Goal: Task Accomplishment & Management: Manage account settings

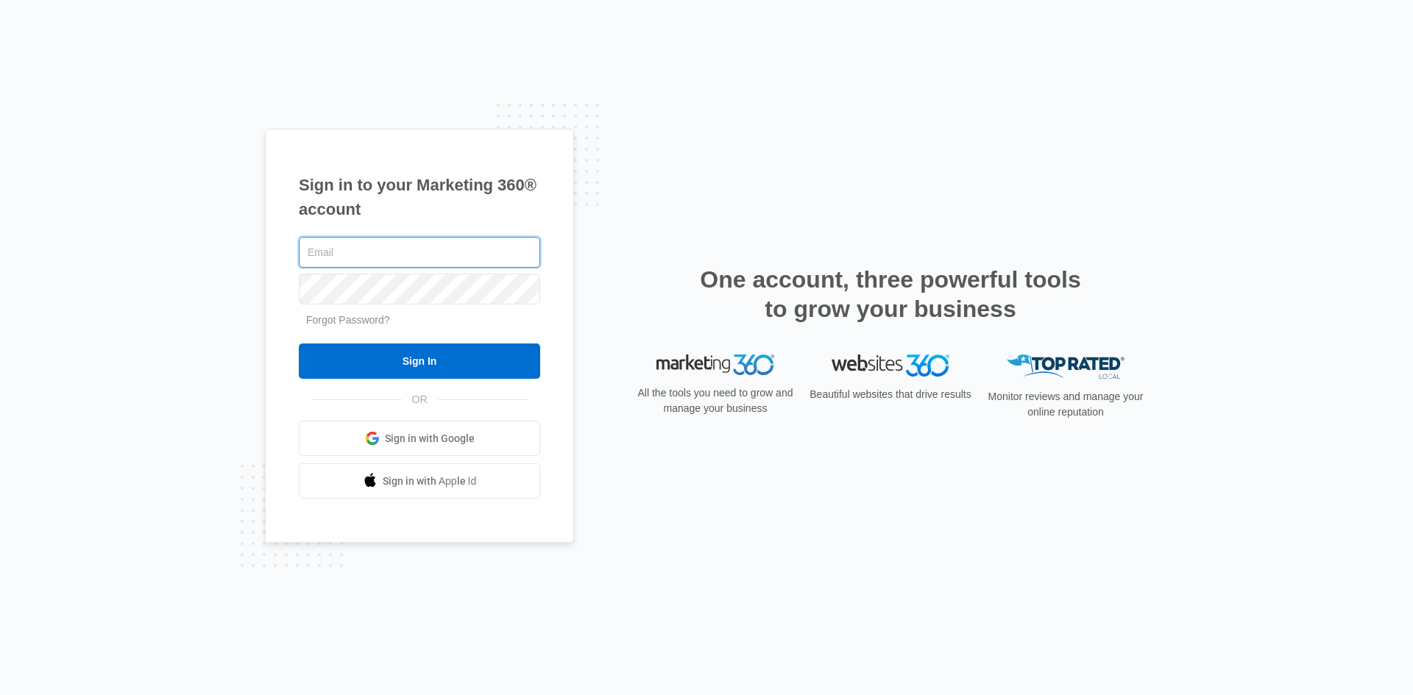
click at [380, 261] on input "text" at bounding box center [419, 252] width 241 height 31
paste input "[EMAIL_ADDRESS][DOMAIN_NAME]"
type input "[EMAIL_ADDRESS][DOMAIN_NAME]"
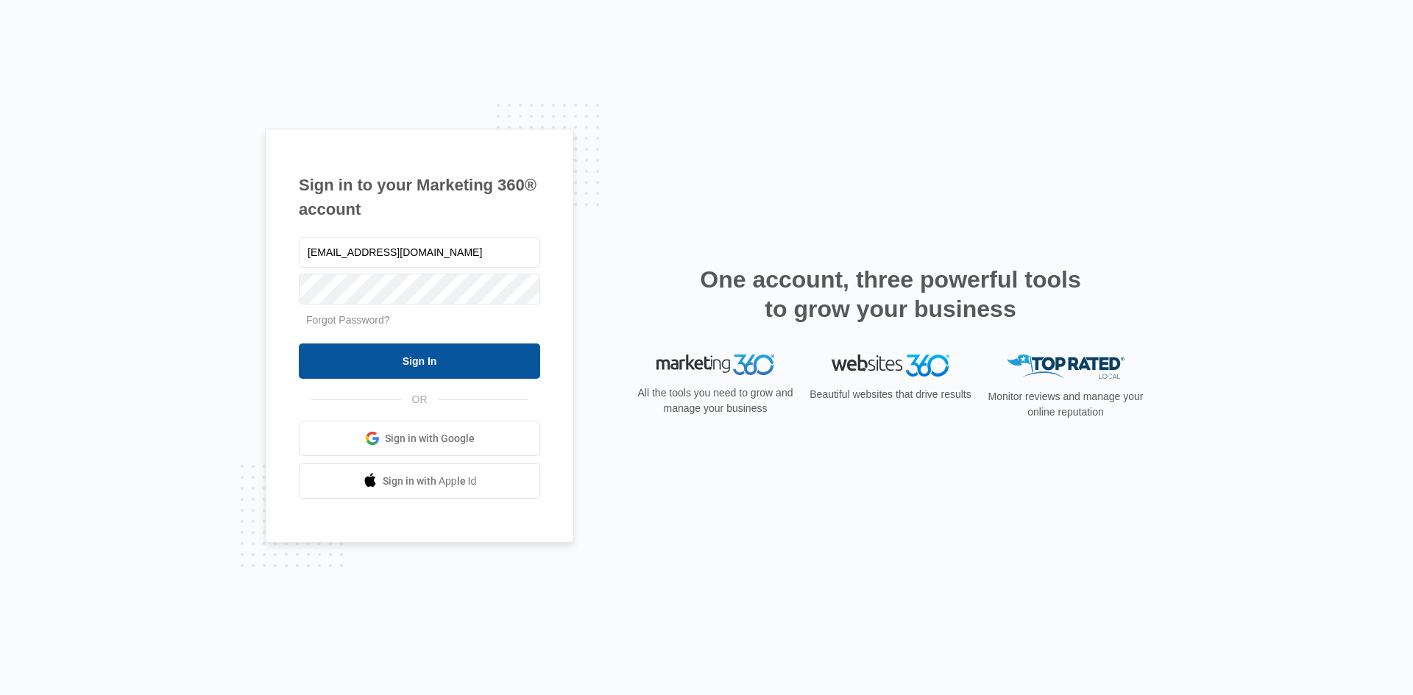
click at [416, 360] on input "Sign In" at bounding box center [419, 361] width 241 height 35
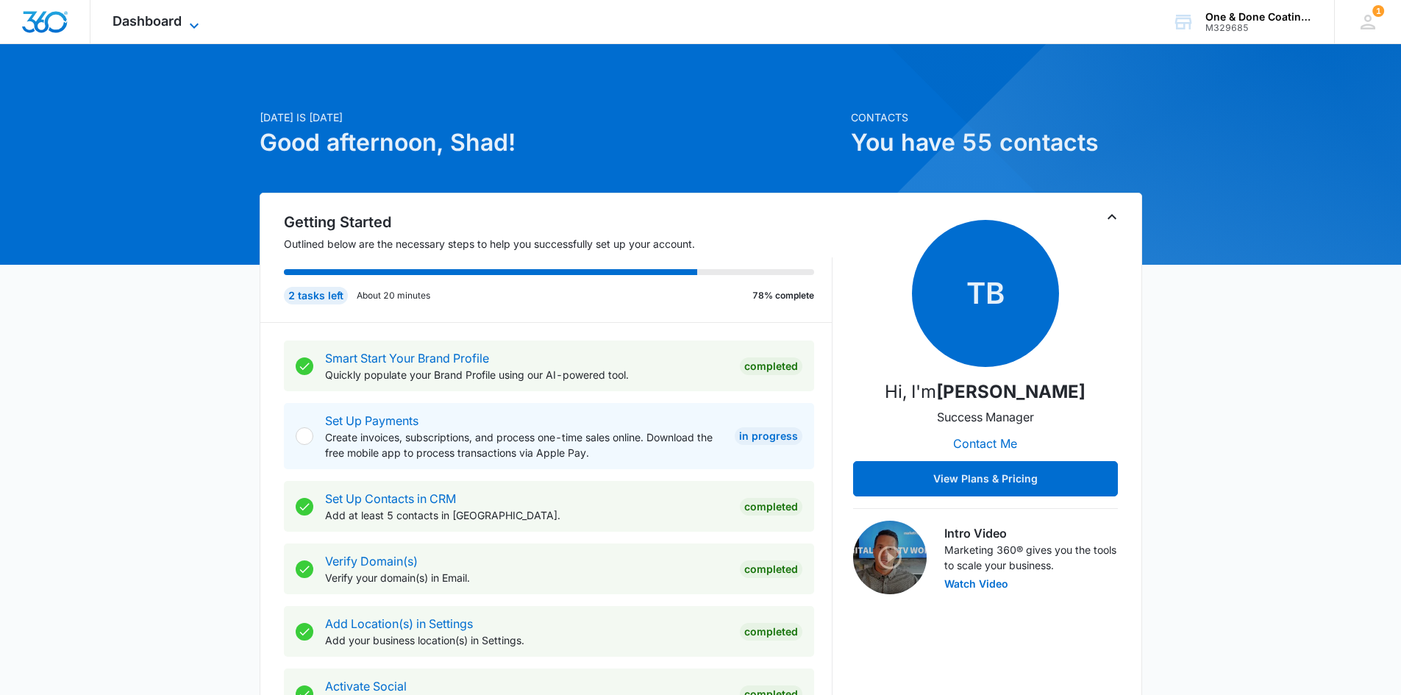
click at [177, 21] on span "Dashboard" at bounding box center [147, 20] width 69 height 15
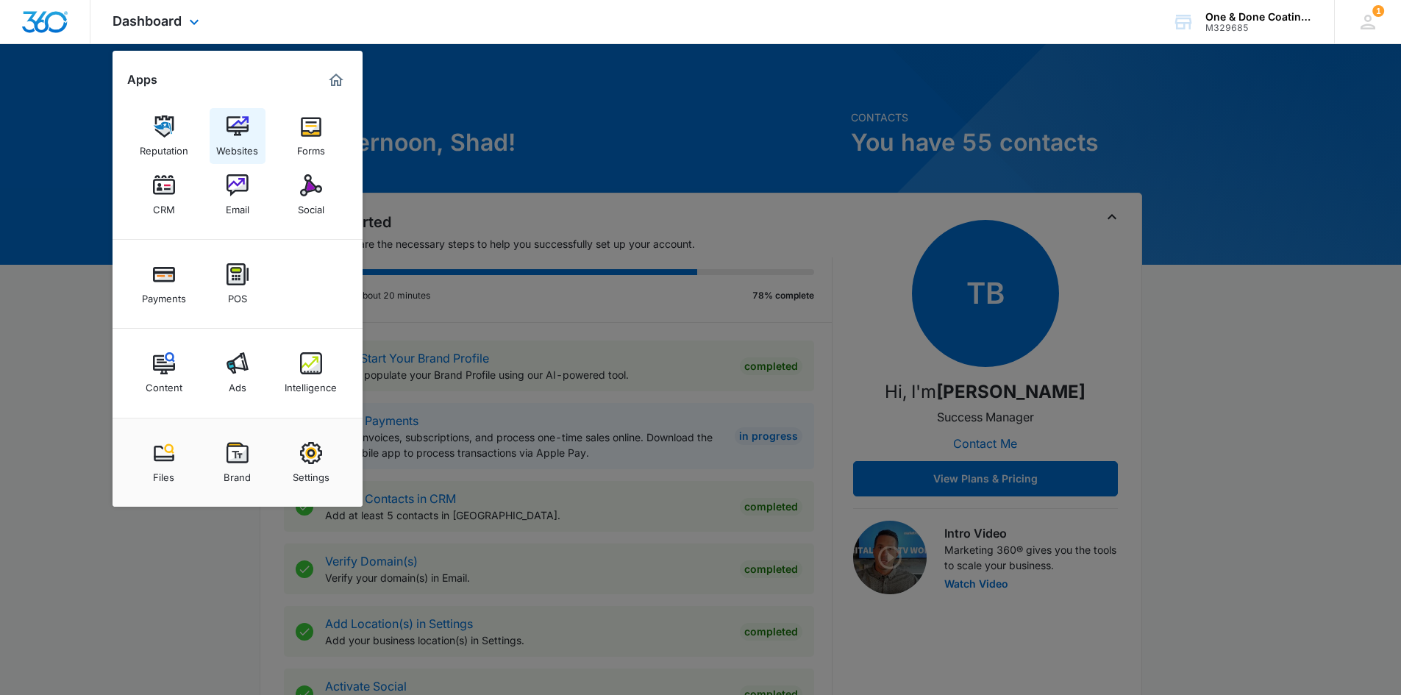
click at [253, 129] on link "Websites" at bounding box center [238, 136] width 56 height 56
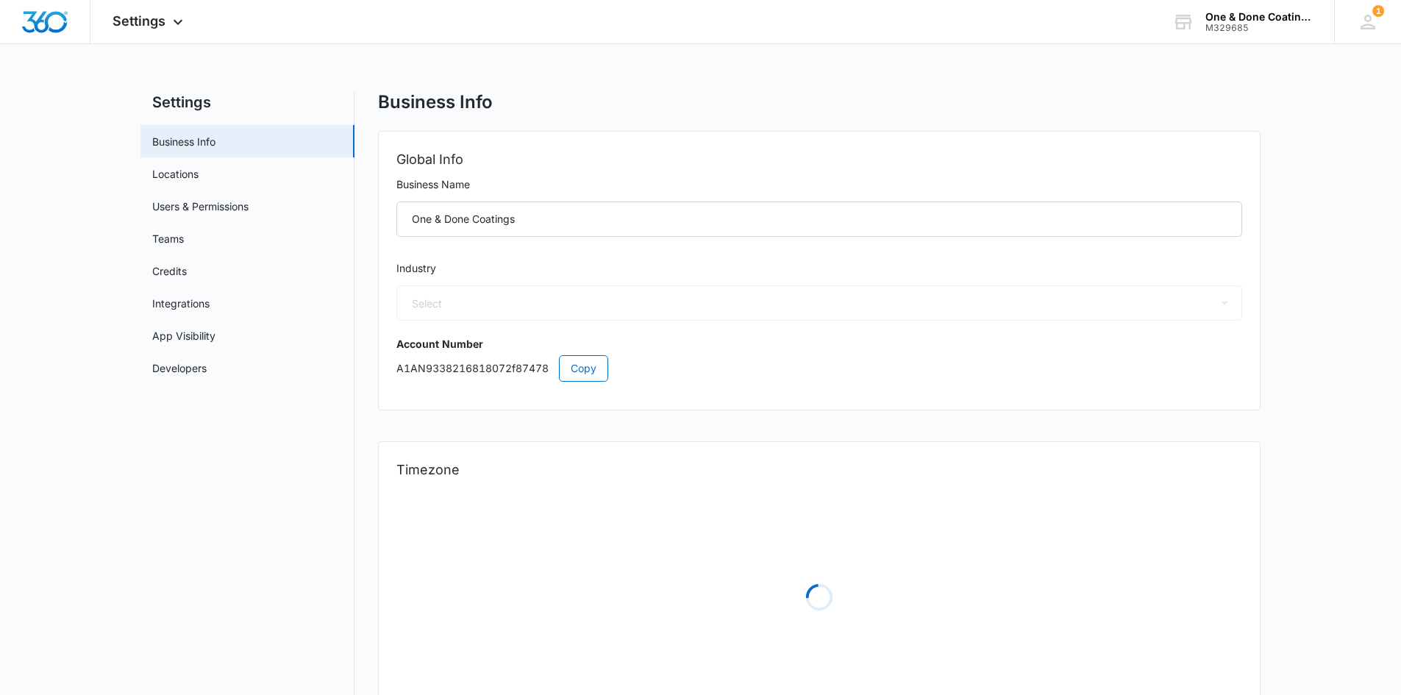
select select "9"
select select "US"
select select "America/New_York"
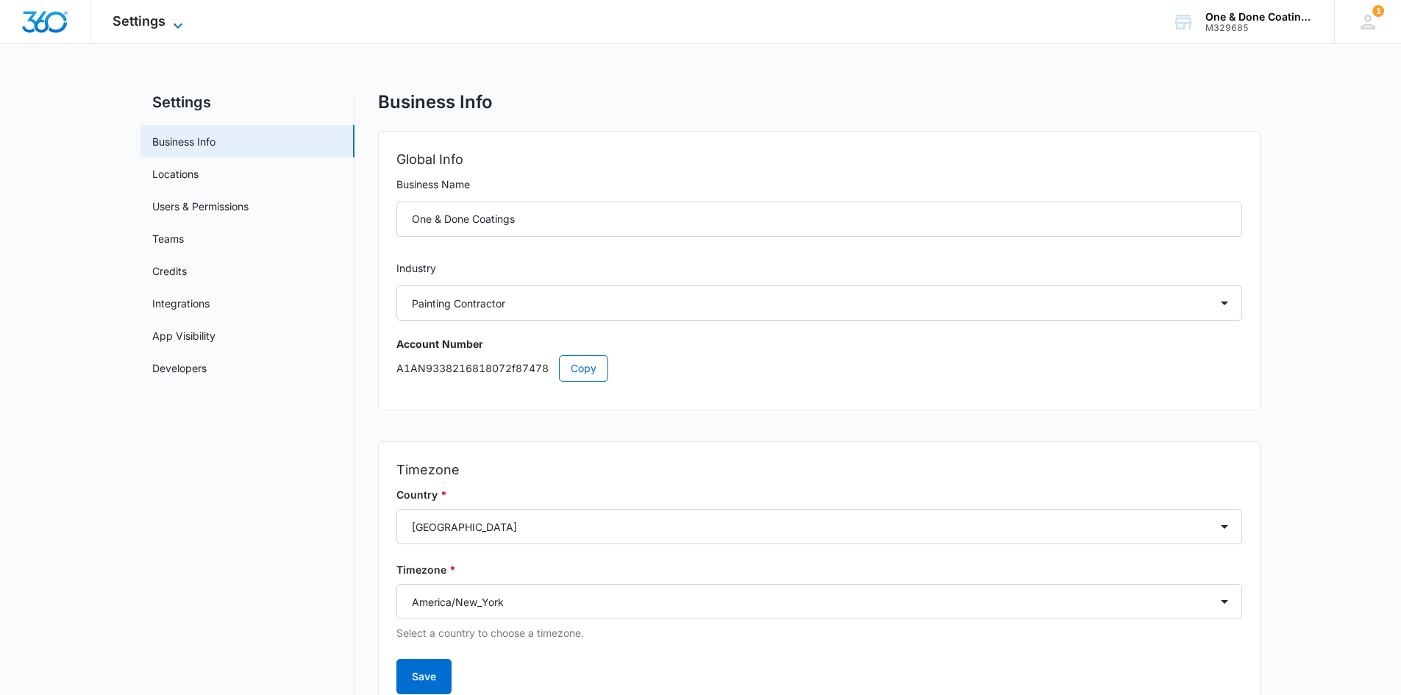
click at [139, 17] on span "Settings" at bounding box center [139, 20] width 53 height 15
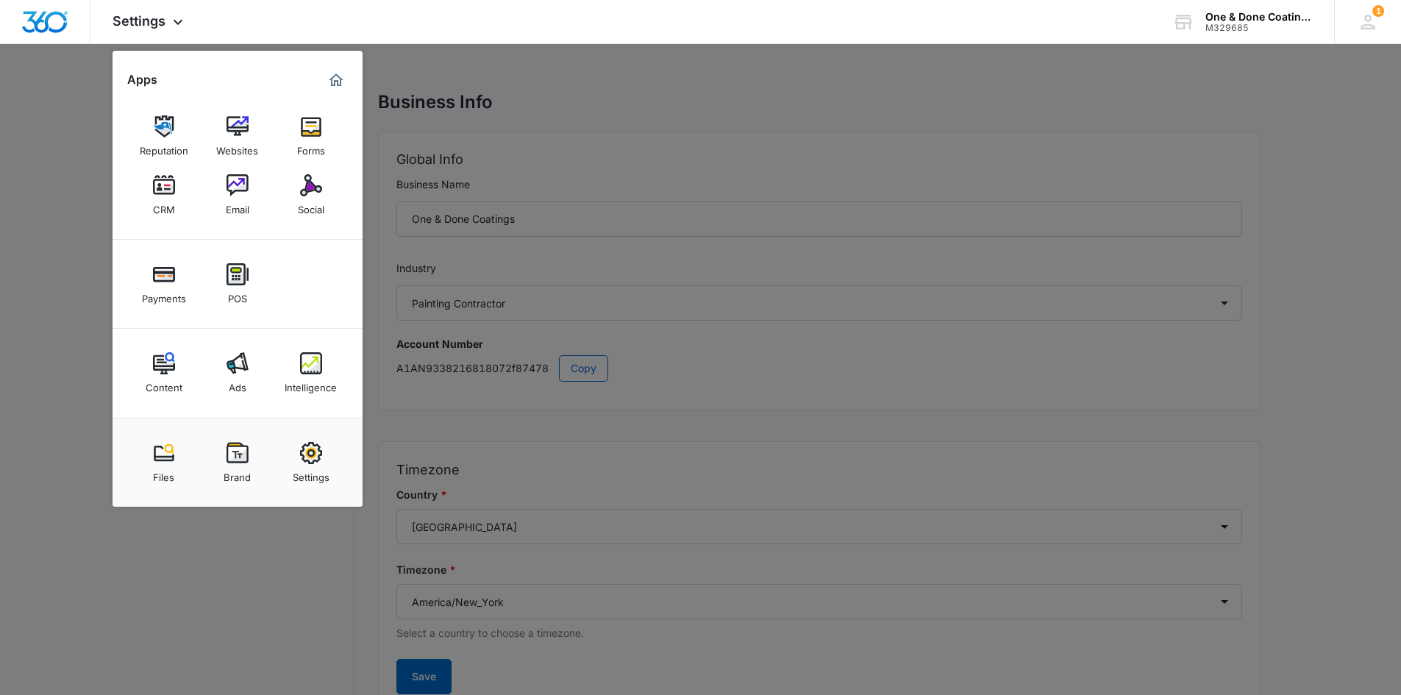
click at [618, 93] on div at bounding box center [700, 347] width 1401 height 695
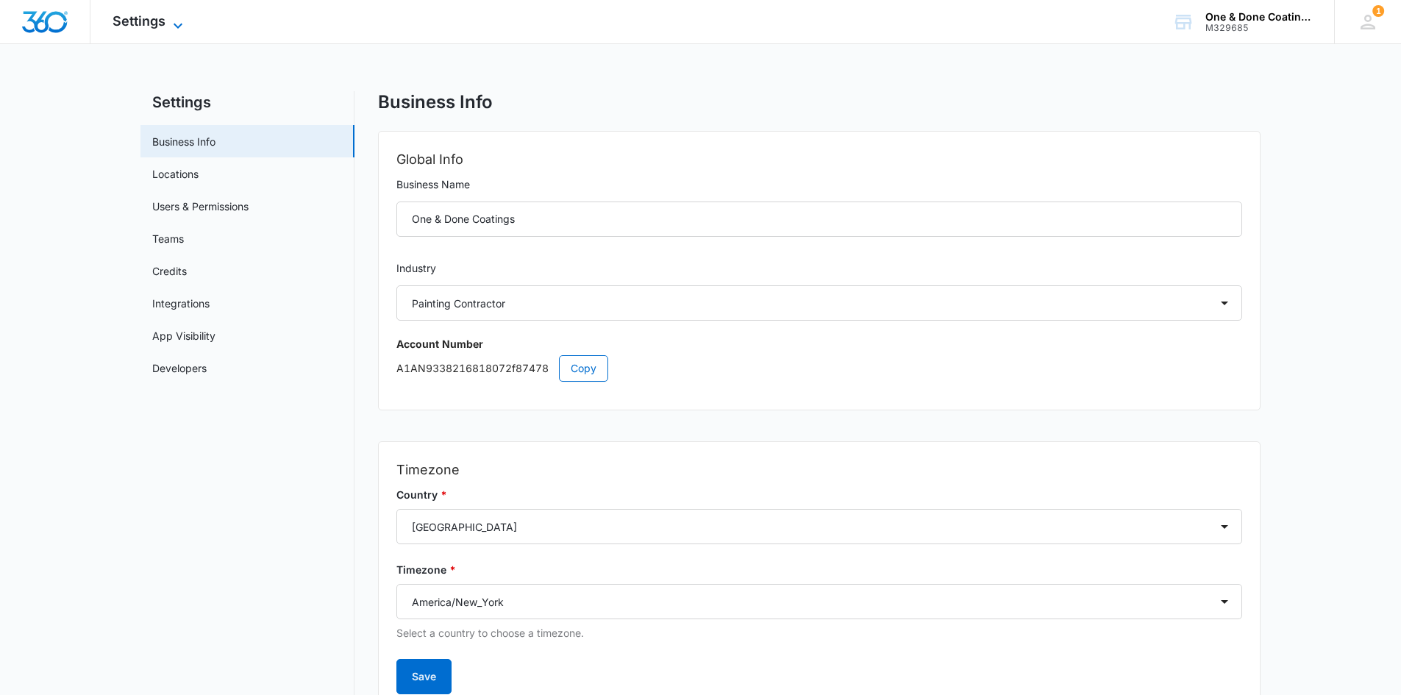
click at [165, 24] on span "Settings" at bounding box center [139, 20] width 53 height 15
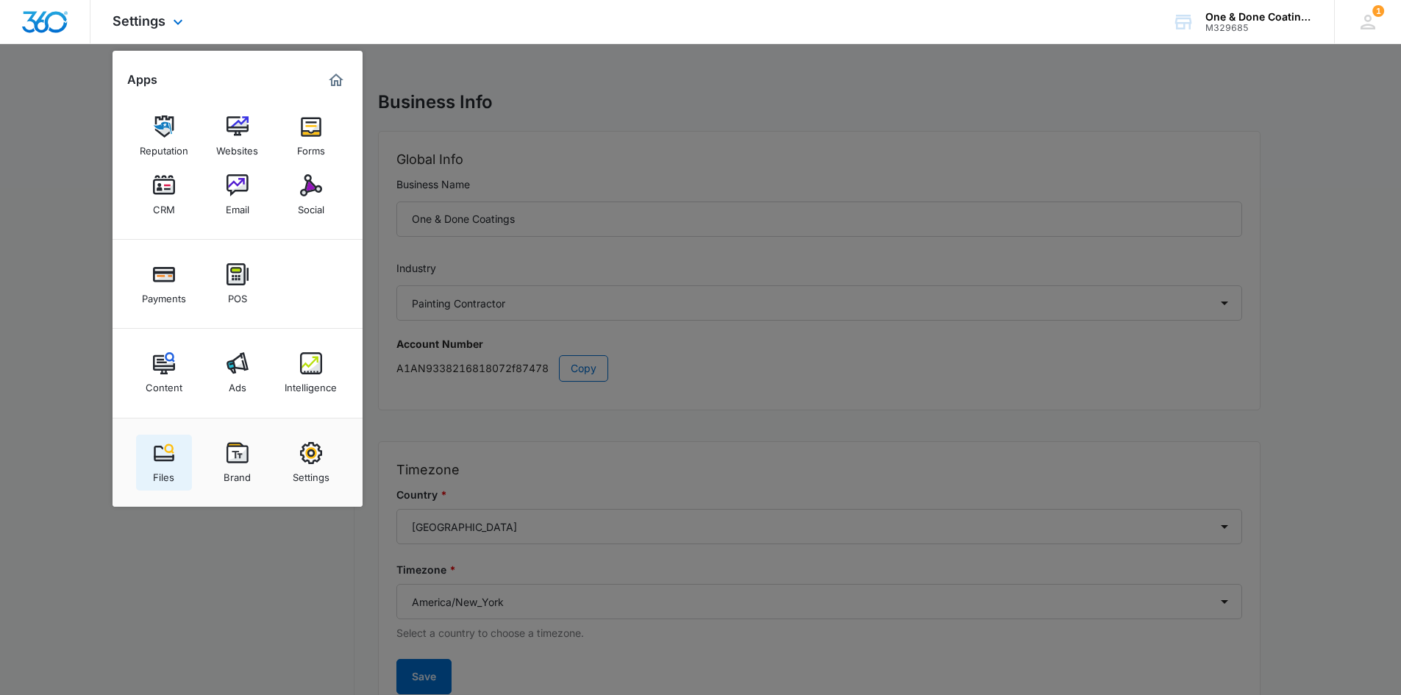
click at [160, 441] on link "Files" at bounding box center [164, 463] width 56 height 56
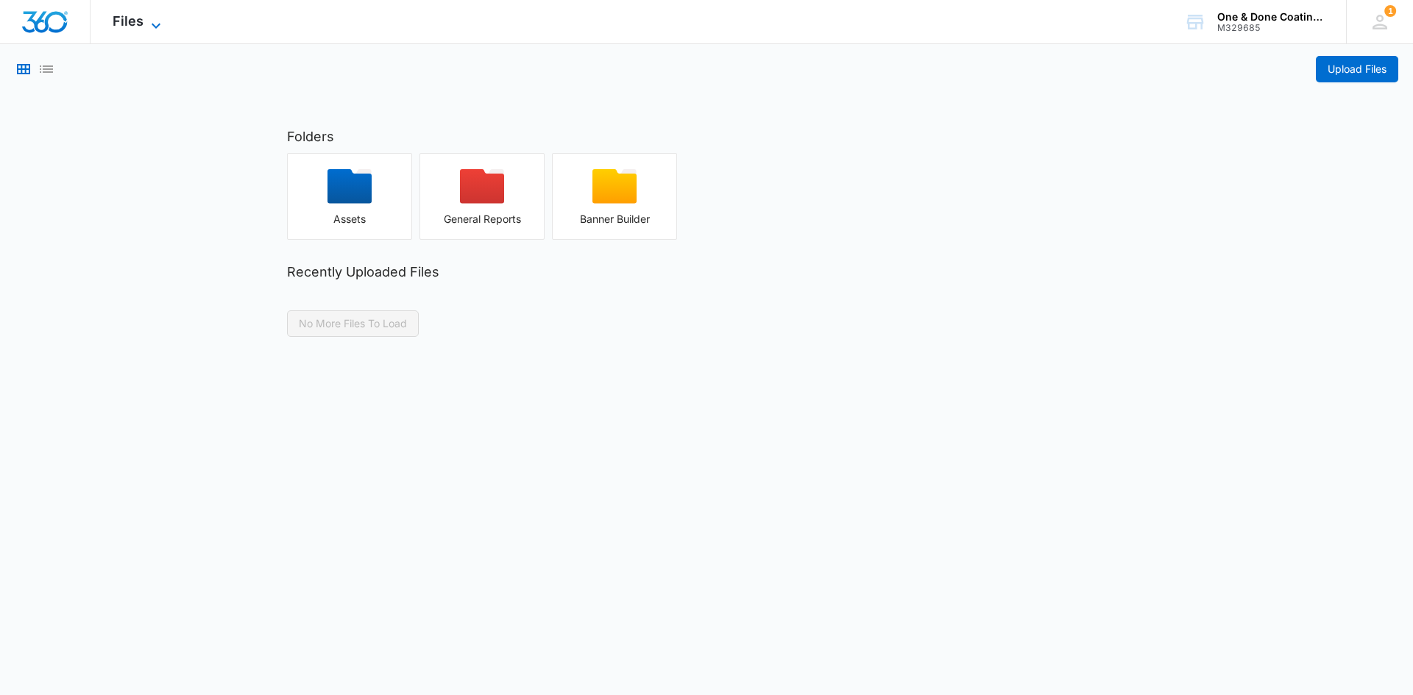
click at [160, 22] on icon at bounding box center [156, 26] width 18 height 18
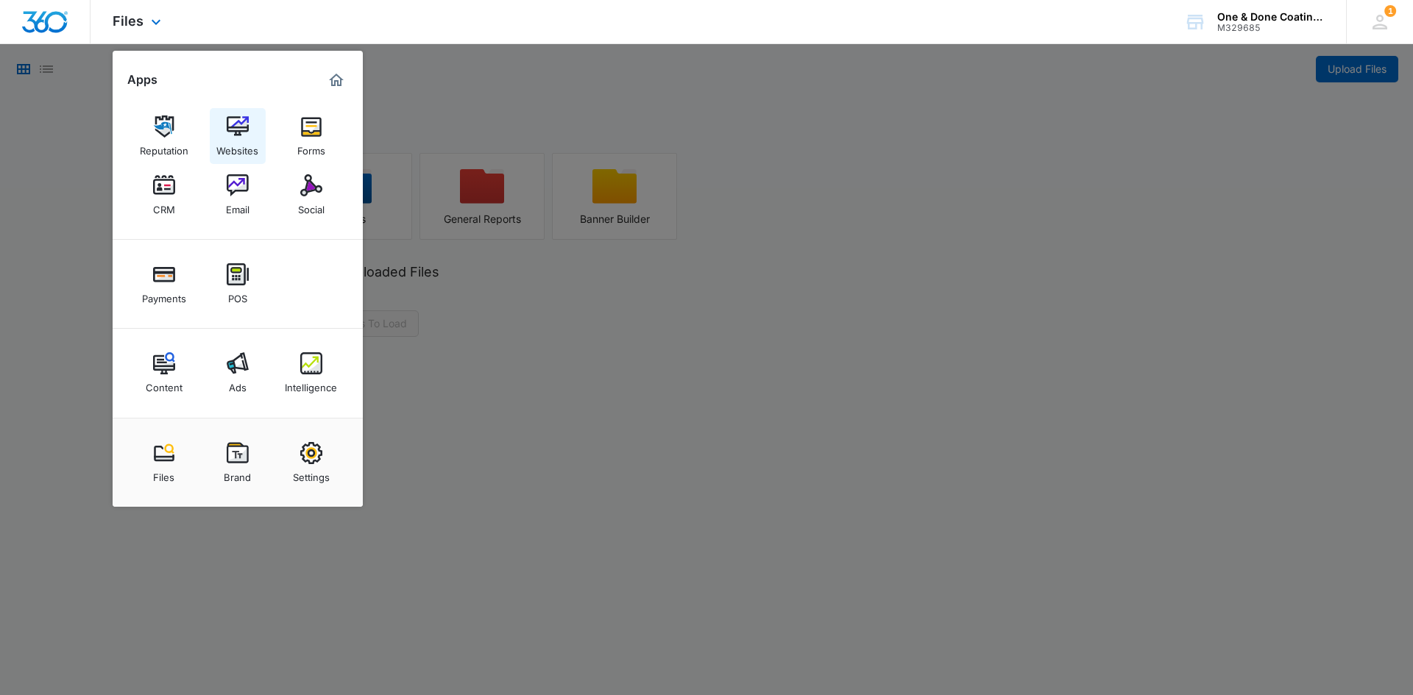
click at [247, 134] on img at bounding box center [238, 127] width 22 height 22
